Goal: Find specific page/section: Find specific page/section

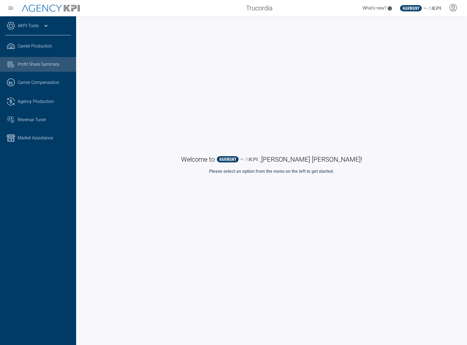
click at [50, 70] on link "Task List Cash Streamline Icon: [URL][DOMAIN_NAME] Profit Share Summary" at bounding box center [38, 64] width 76 height 15
click at [39, 69] on link "Task List Cash Streamline Icon: [URL][DOMAIN_NAME] Profit Share Summary" at bounding box center [38, 64] width 76 height 15
